Goal: Obtain resource: Download file/media

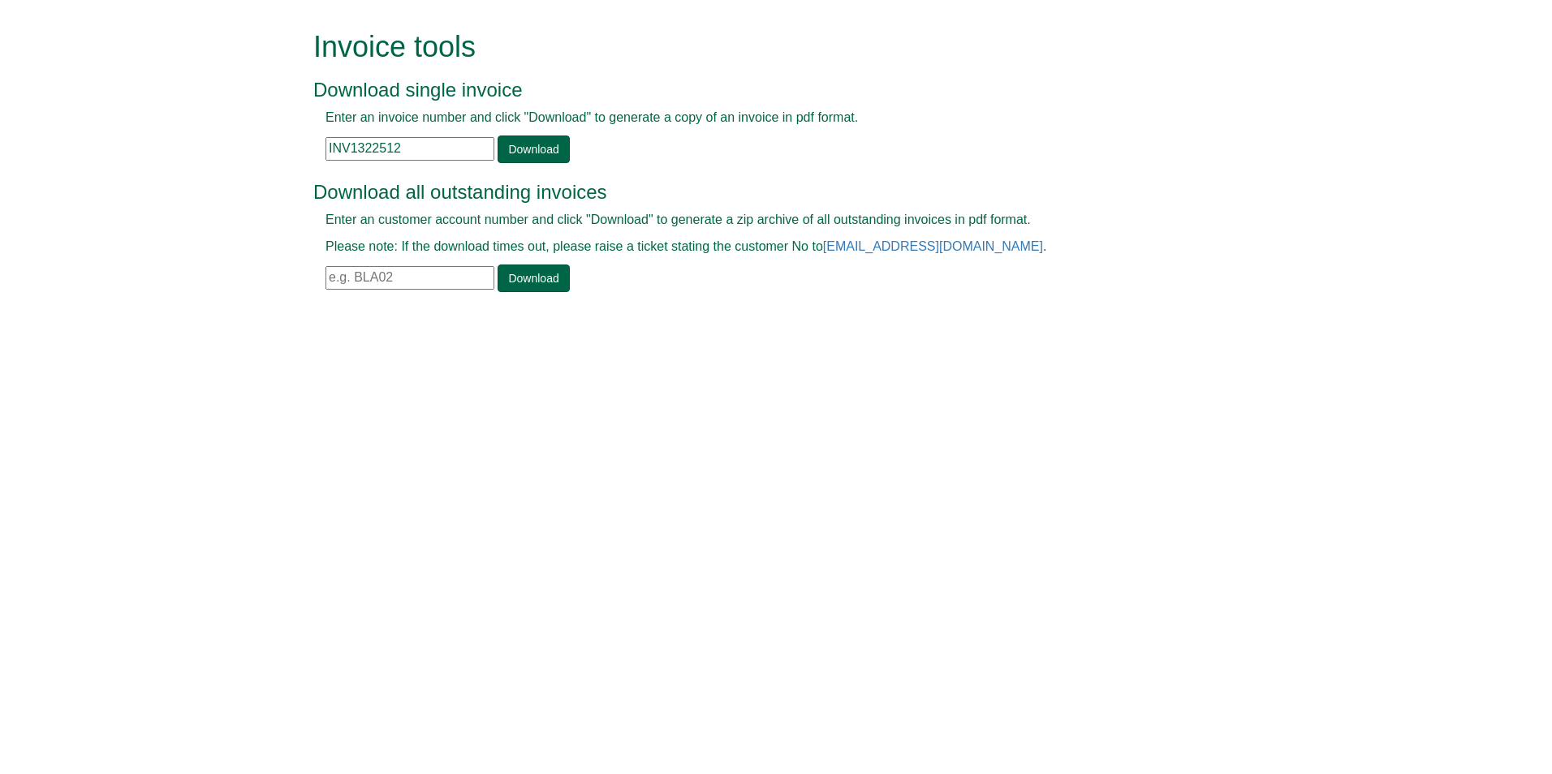
click at [360, 277] on input "text" at bounding box center [410, 278] width 169 height 24
type input "edf100"
click at [540, 276] on link "Download" at bounding box center [533, 279] width 71 height 28
drag, startPoint x: 405, startPoint y: 147, endPoint x: 312, endPoint y: 147, distance: 93.4
click at [312, 147] on div "Invoice tools Download single invoice Enter an invoice number and click "Downlo…" at bounding box center [776, 163] width 950 height 326
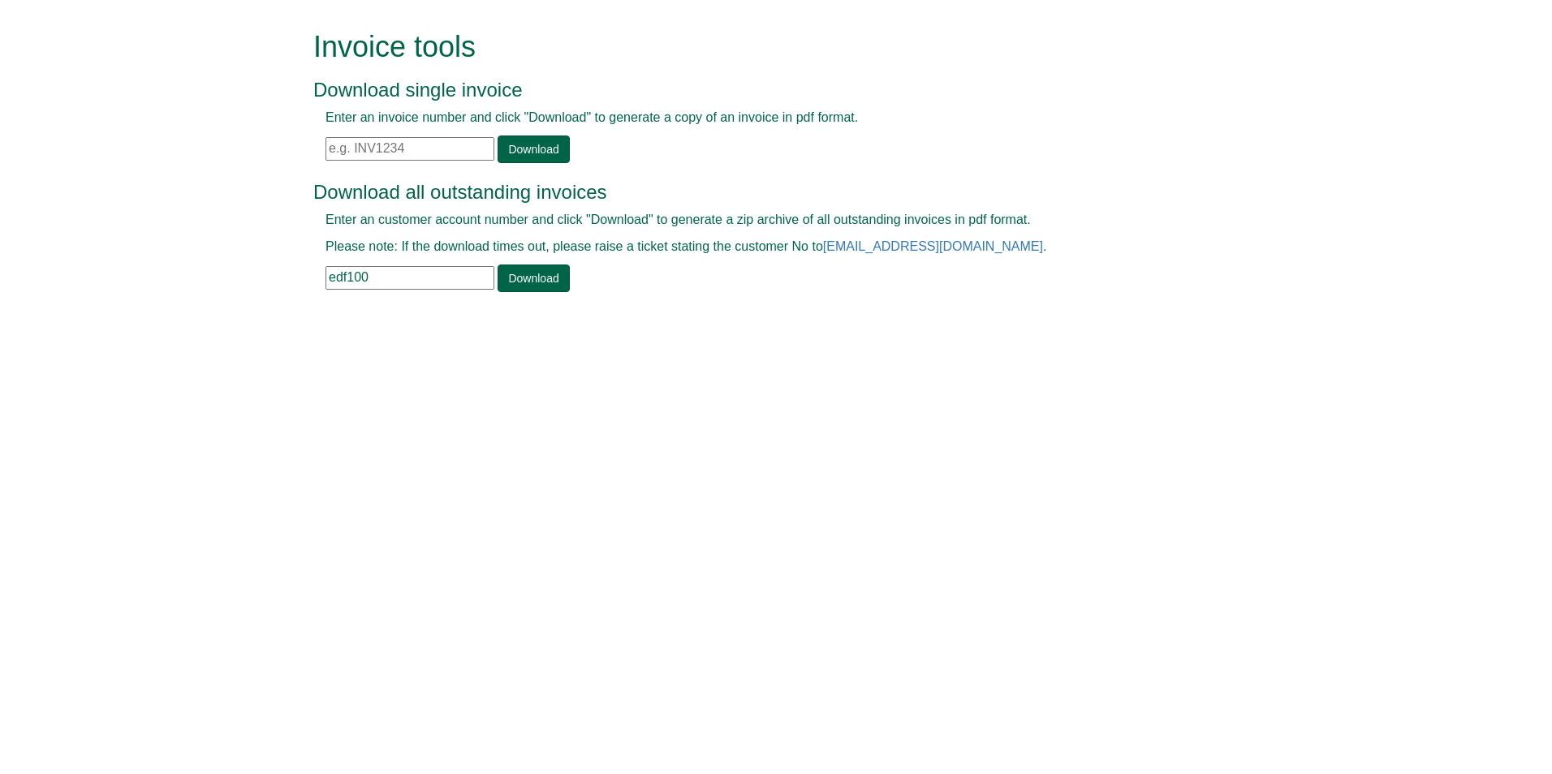
paste input "CRE0110777"
type input "CRE0110777"
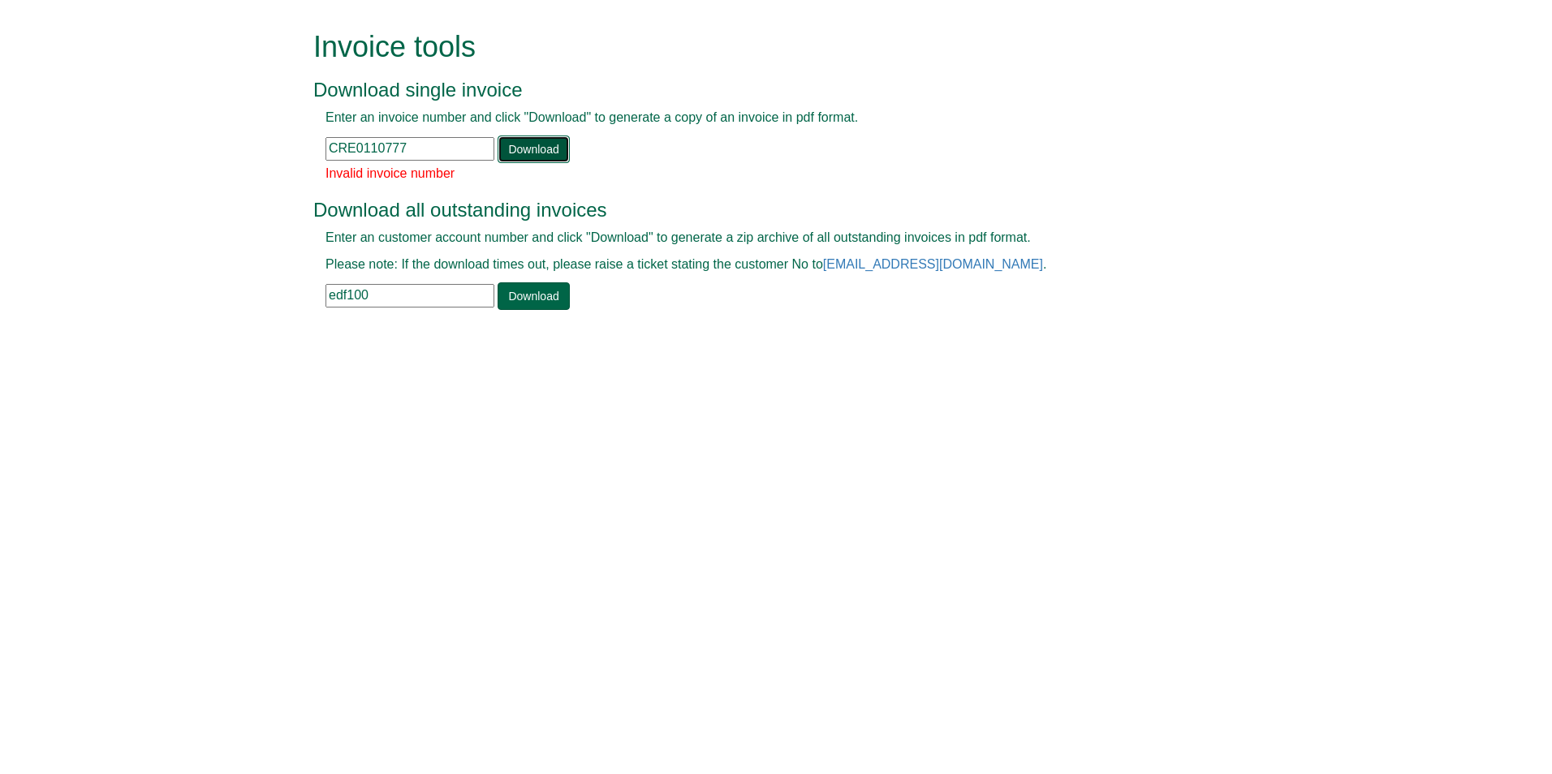
click at [516, 148] on link "Download" at bounding box center [533, 150] width 71 height 28
drag, startPoint x: 418, startPoint y: 145, endPoint x: 323, endPoint y: 151, distance: 95.2
click at [323, 151] on div "Enter an invoice number and click "Download" to generate a copy of an invoice i…" at bounding box center [757, 136] width 889 height 54
click at [334, 146] on input "text" at bounding box center [410, 149] width 169 height 24
paste input "INV1312009"
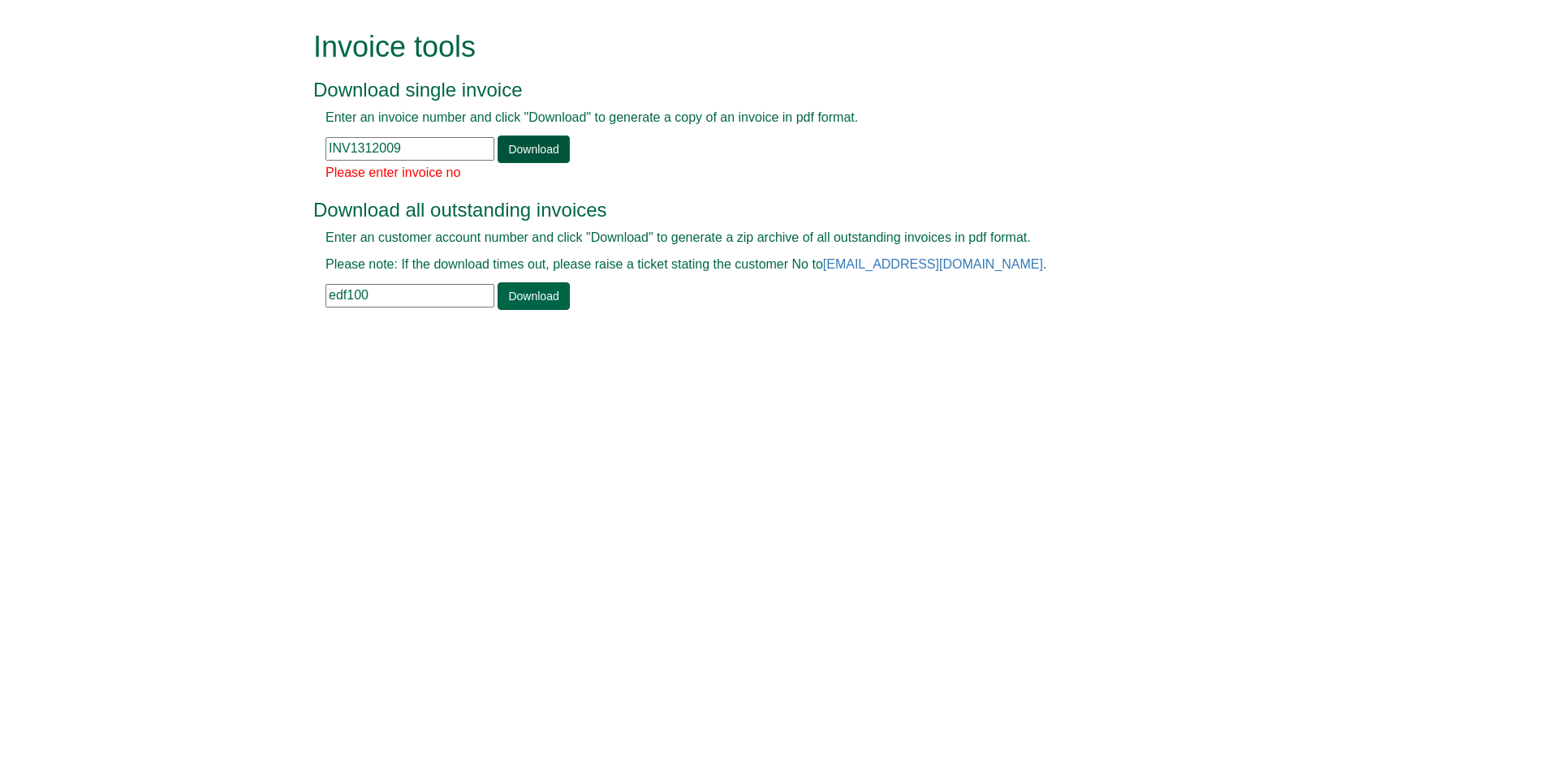
type input "INV1312009"
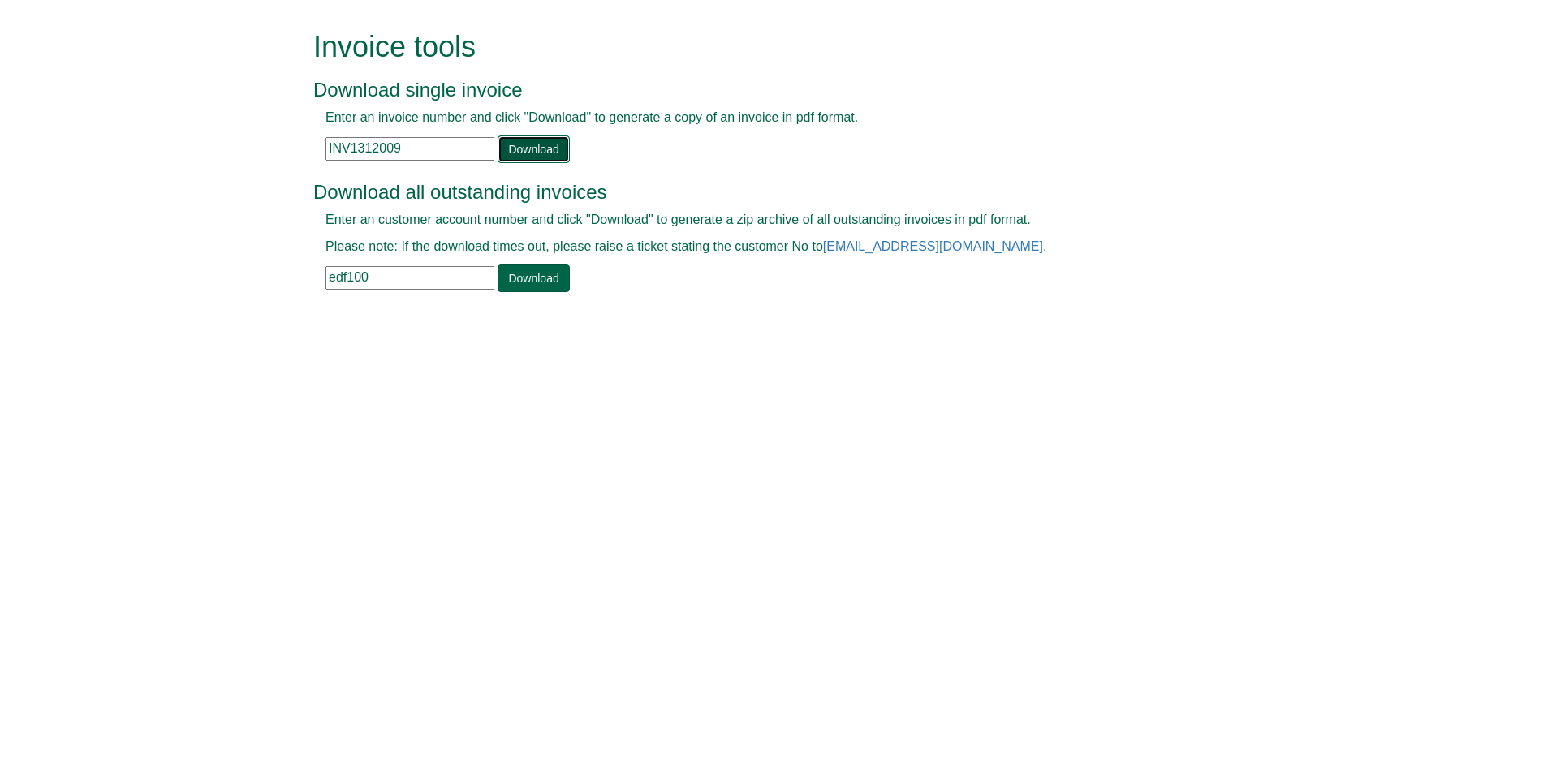
click at [518, 150] on link "Download" at bounding box center [533, 150] width 71 height 28
drag, startPoint x: 434, startPoint y: 150, endPoint x: 302, endPoint y: 143, distance: 132.5
click at [302, 143] on div "Invoice tools Download single invoice Enter an invoice number and click "Downlo…" at bounding box center [776, 163] width 950 height 326
paste input "INV1311269"
type input "INV1311269"
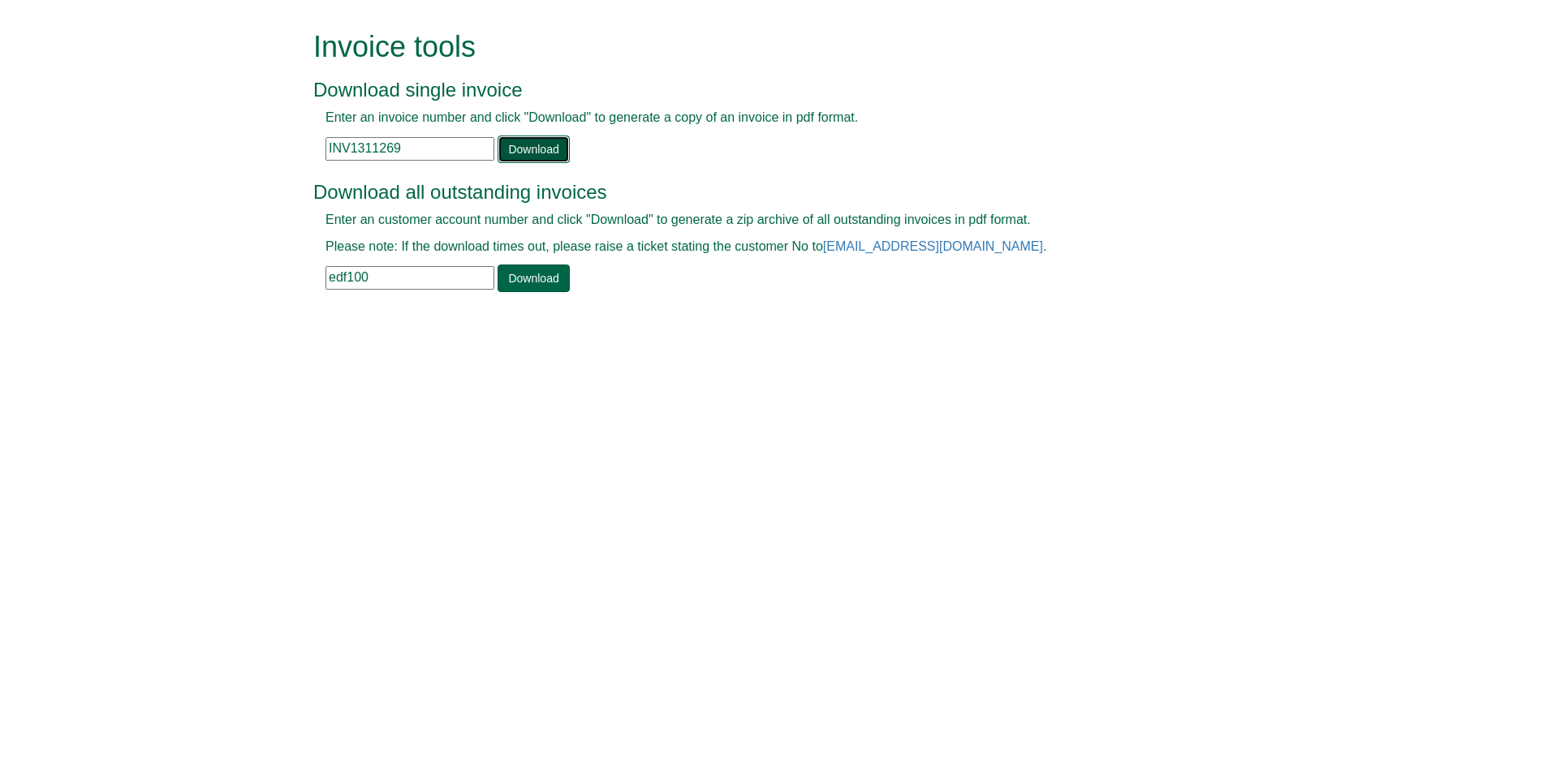
click at [516, 147] on link "Download" at bounding box center [533, 150] width 71 height 28
drag, startPoint x: 433, startPoint y: 152, endPoint x: 321, endPoint y: 157, distance: 111.3
click at [321, 157] on div "Enter an invoice number and click "Download" to generate a copy of an invoice i…" at bounding box center [757, 136] width 889 height 54
paste input "INV1196817"
type input "INV1196817"
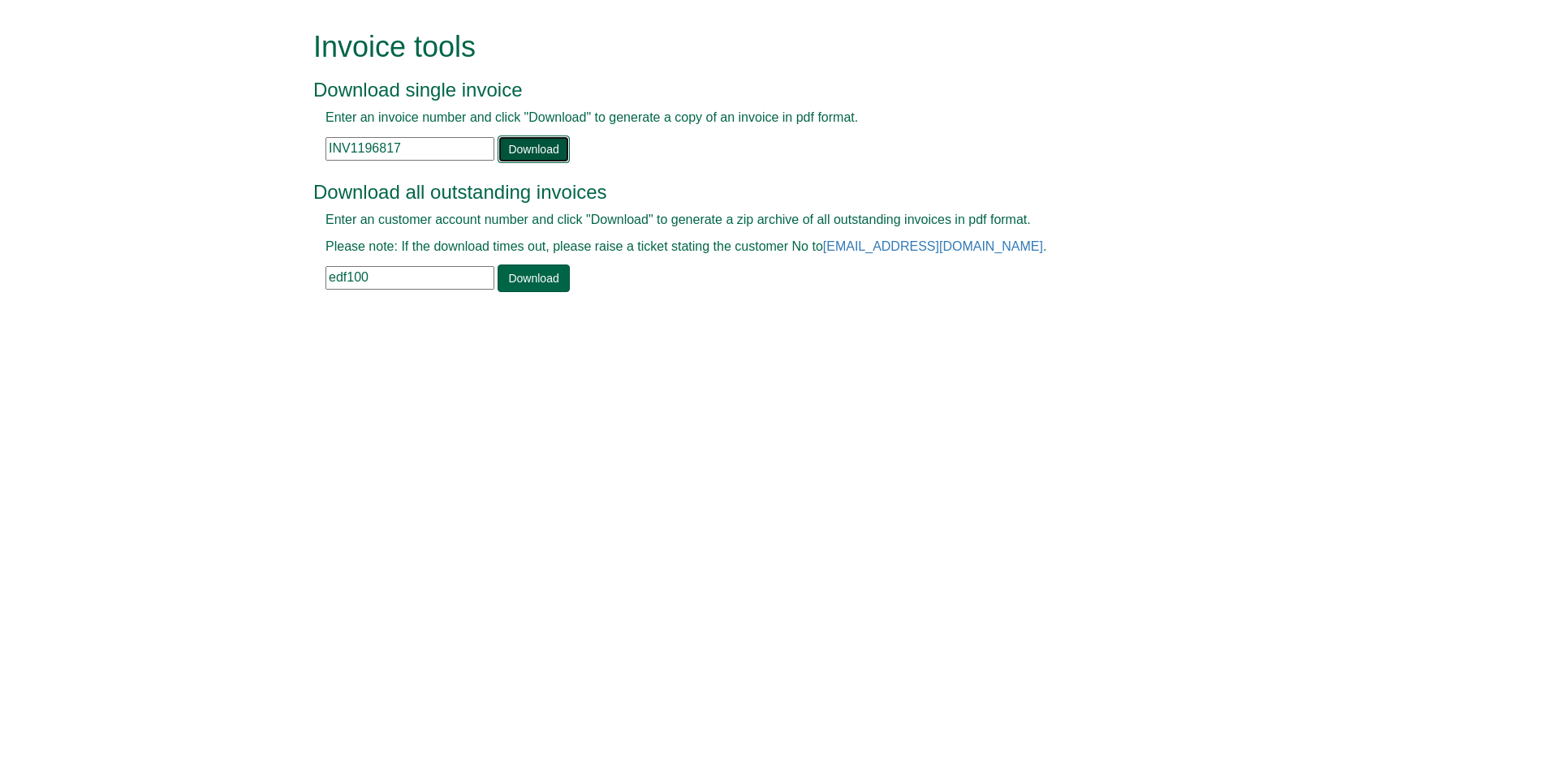
click at [533, 151] on link "Download" at bounding box center [533, 150] width 71 height 28
drag, startPoint x: 410, startPoint y: 152, endPoint x: 322, endPoint y: 149, distance: 87.7
click at [322, 149] on div "Enter an invoice number and click "Download" to generate a copy of an invoice i…" at bounding box center [757, 136] width 889 height 54
paste input "INV1187100"
type input "INV1187100"
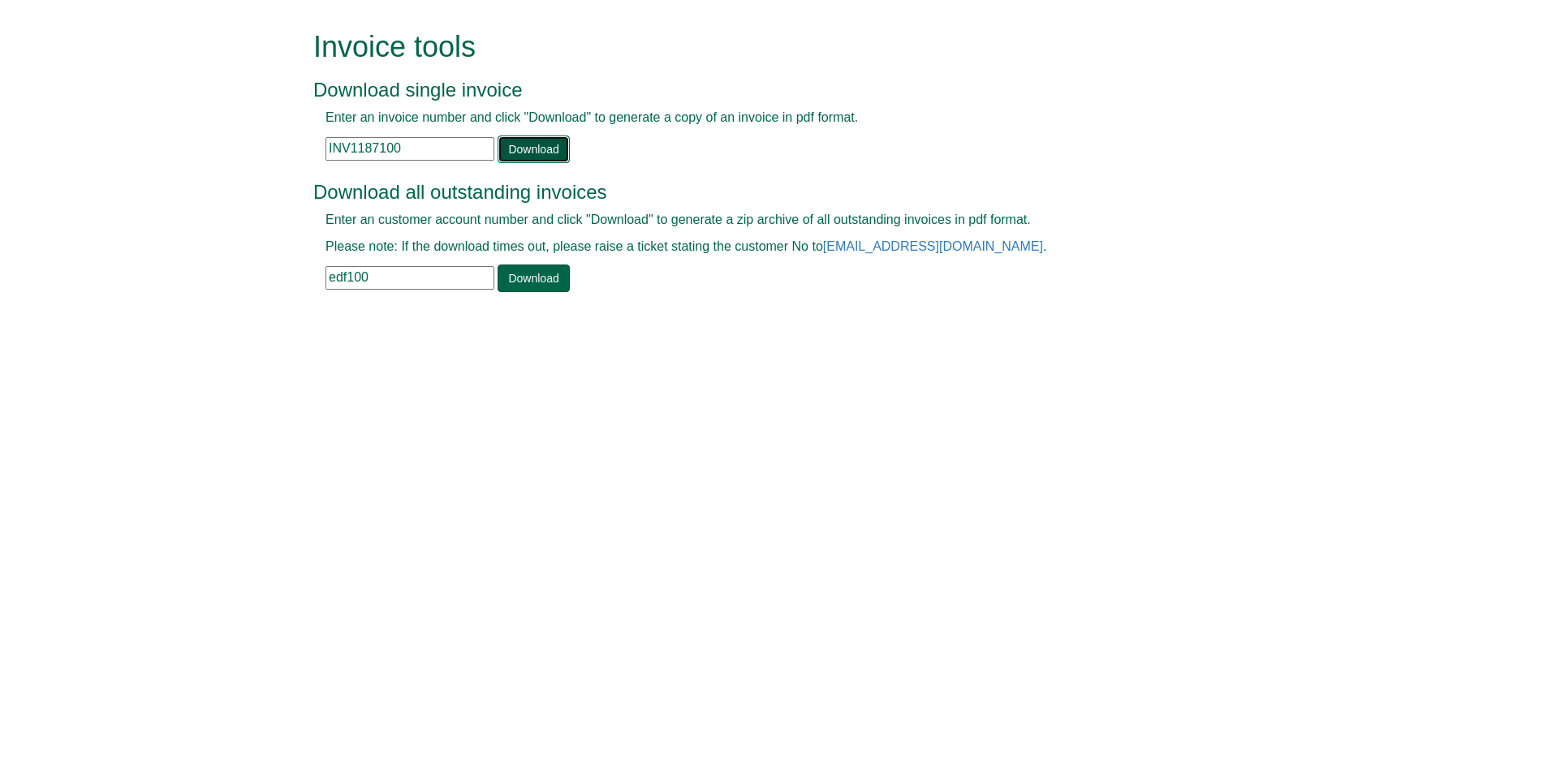
click at [515, 150] on link "Download" at bounding box center [533, 150] width 71 height 28
